Goal: Communication & Community: Participate in discussion

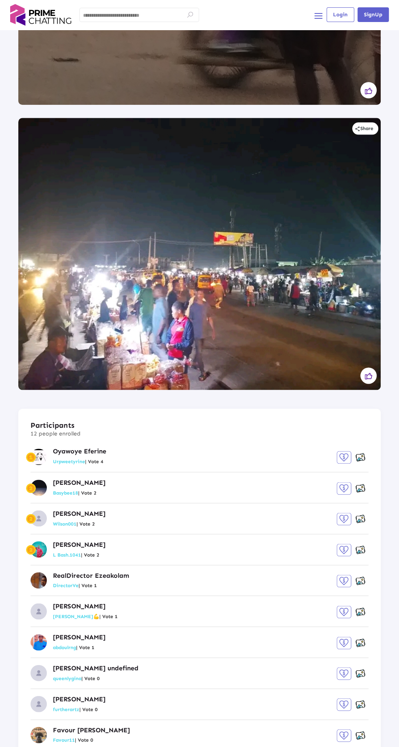
scroll to position [4758, 0]
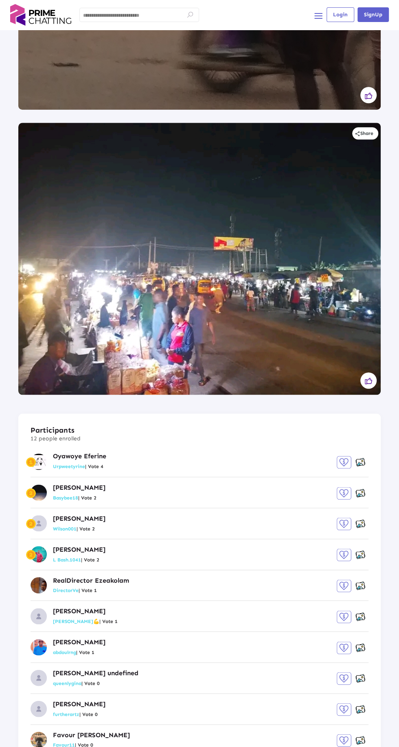
click at [213, 490] on div "Basirat Adeleke Basybee18 | Vote 2" at bounding box center [200, 495] width 338 height 25
click at [145, 494] on div "Basirat Adeleke Basybee18 | Vote 2" at bounding box center [200, 495] width 338 height 25
click at [101, 485] on p "Basirat Adeleke" at bounding box center [79, 487] width 53 height 9
click at [346, 491] on img at bounding box center [344, 493] width 15 height 13
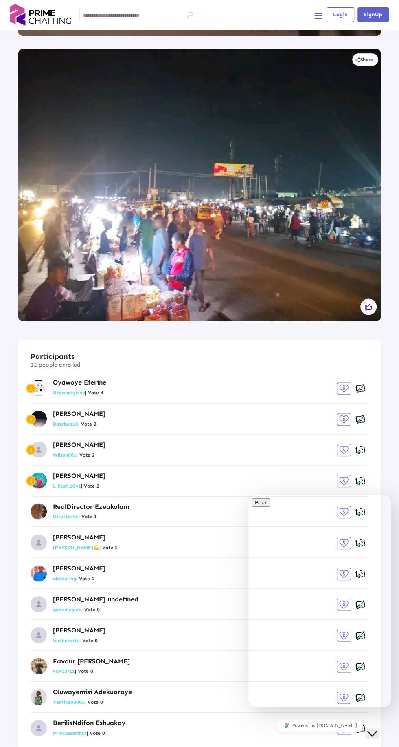
scroll to position [4836, 0]
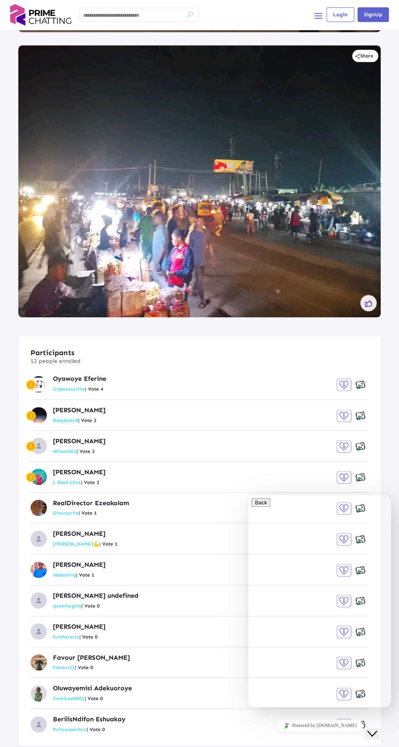
click at [370, 302] on icon at bounding box center [368, 303] width 7 height 7
